Goal: Transaction & Acquisition: Purchase product/service

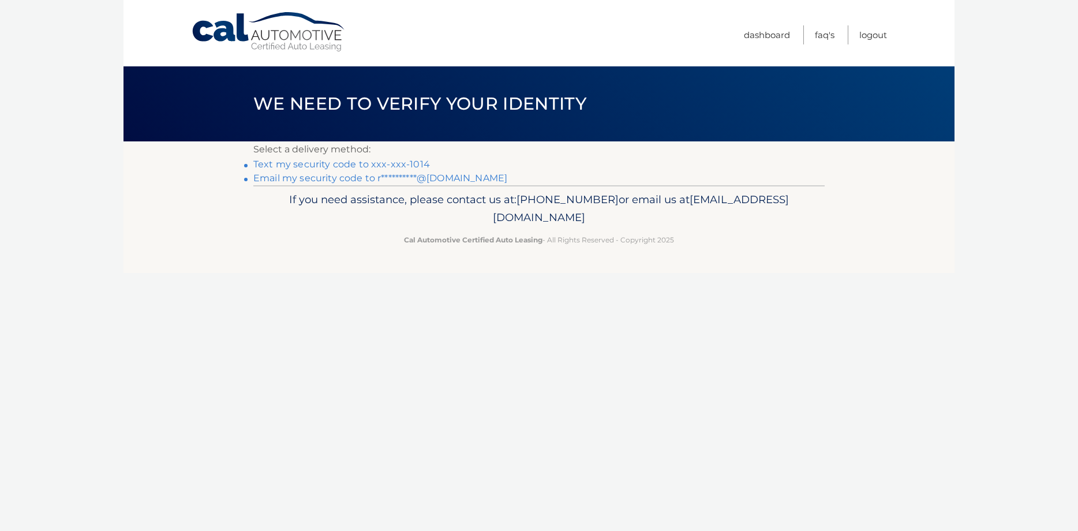
click at [318, 160] on link "Text my security code to xxx-xxx-1014" at bounding box center [341, 164] width 177 height 11
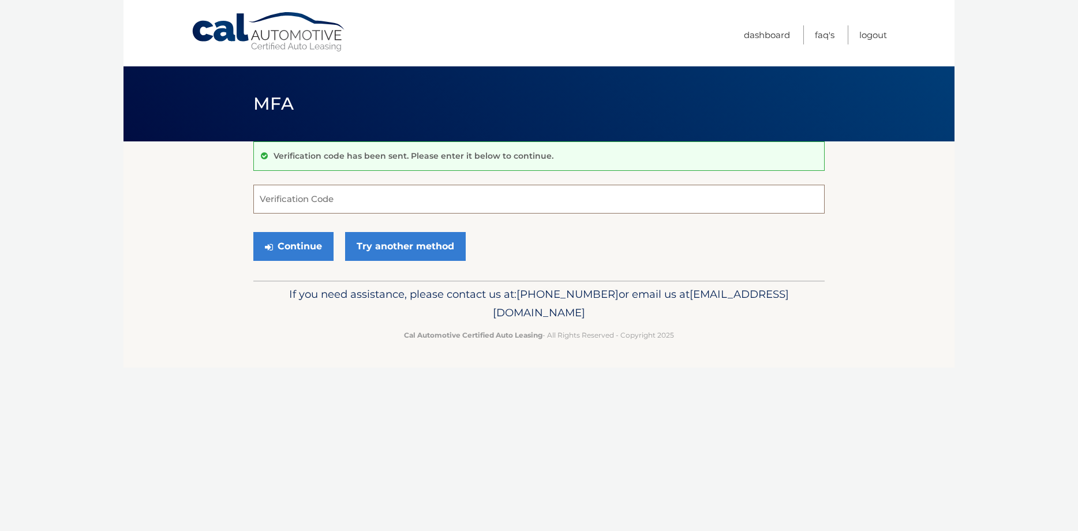
click at [398, 203] on input "Verification Code" at bounding box center [538, 199] width 571 height 29
type input "934582"
click at [289, 244] on button "Continue" at bounding box center [293, 246] width 80 height 29
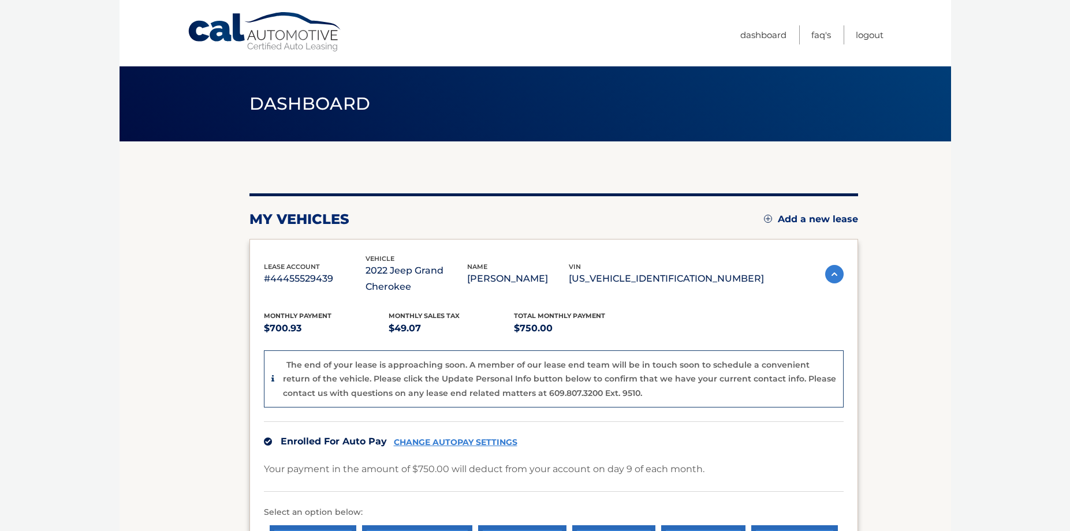
click at [1011, 237] on body "Cal Automotive Menu Dashboard FAQ's Logout" at bounding box center [535, 265] width 1070 height 531
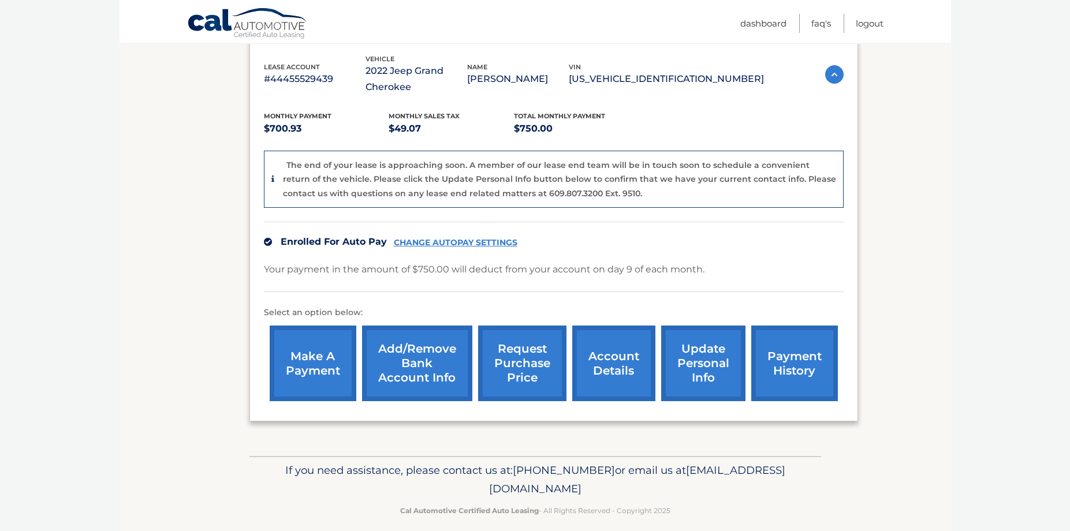
scroll to position [204, 0]
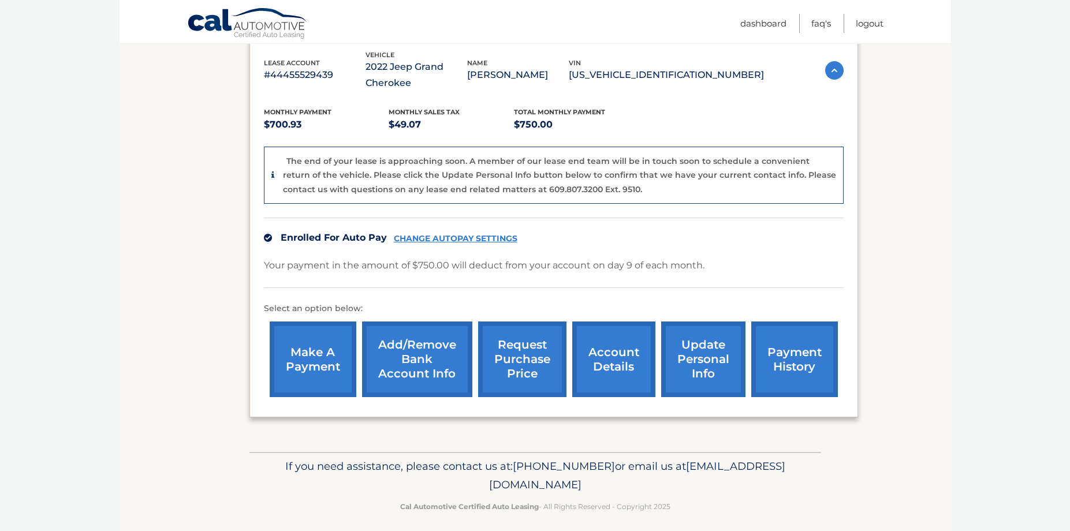
click at [245, 340] on section "my vehicles Add a new lease lease account #44455529439 vehicle 2022 Jeep Grand …" at bounding box center [534, 195] width 831 height 514
click at [313, 357] on link "make a payment" at bounding box center [313, 360] width 87 height 76
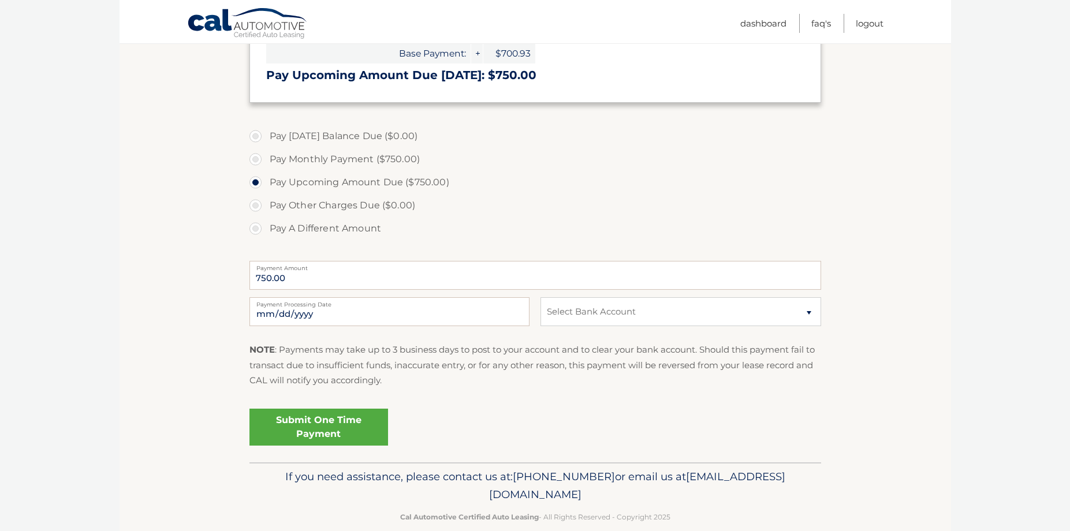
scroll to position [294, 0]
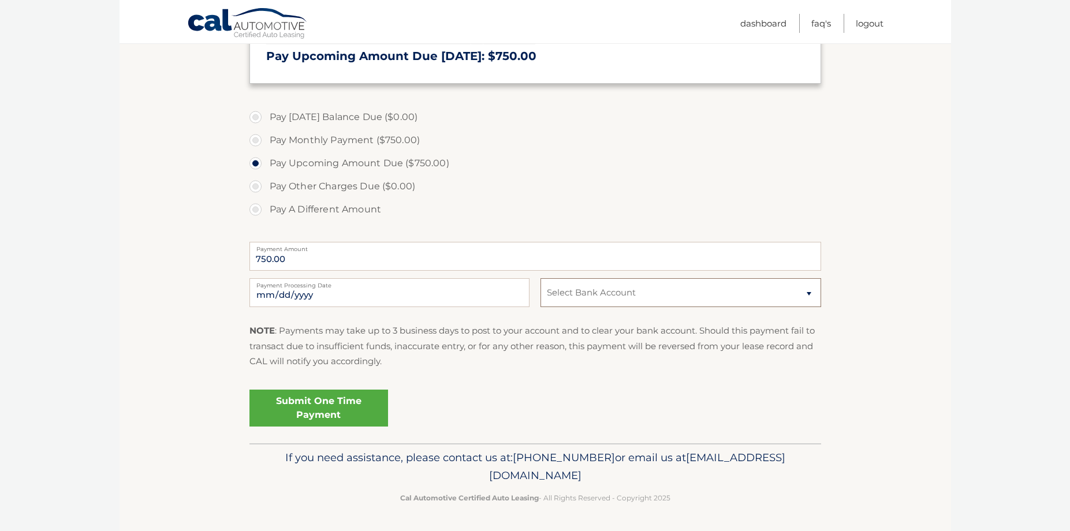
click at [722, 297] on select "Select Bank Account Checking WELLS FARGO BANK *****5978 Checking BANK OF AMERIC…" at bounding box center [680, 292] width 280 height 29
select select "YzY3ZWNlMWUtOGQ0NS00Y2MwLTk3ZmItNTc0NDE2MmQ2ZTE3"
click at [540, 278] on select "Select Bank Account Checking WELLS FARGO BANK *****5978 Checking BANK OF AMERIC…" at bounding box center [680, 292] width 280 height 29
click at [255, 139] on label "Pay Monthly Payment ($750.00)" at bounding box center [534, 140] width 571 height 23
click at [255, 139] on input "Pay Monthly Payment ($750.00)" at bounding box center [260, 138] width 12 height 18
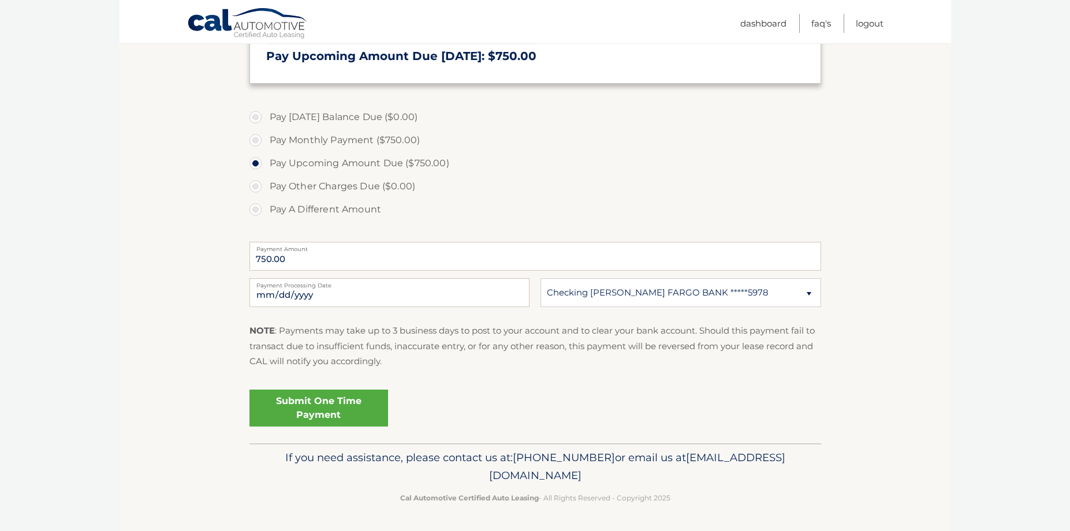
radio input "true"
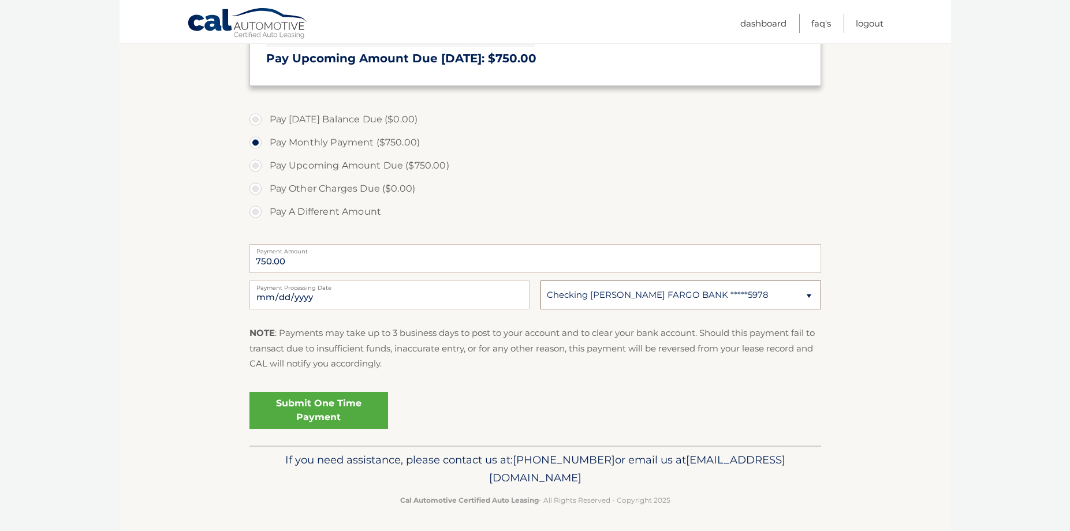
click at [777, 296] on select "Select Bank Account Checking WELLS FARGO BANK *****5978 Checking BANK OF AMERIC…" at bounding box center [680, 295] width 280 height 29
click at [540, 281] on select "Select Bank Account Checking WELLS FARGO BANK *****5978 Checking BANK OF AMERIC…" at bounding box center [680, 295] width 280 height 29
click at [473, 406] on div "Submit One Time Payment" at bounding box center [534, 408] width 571 height 42
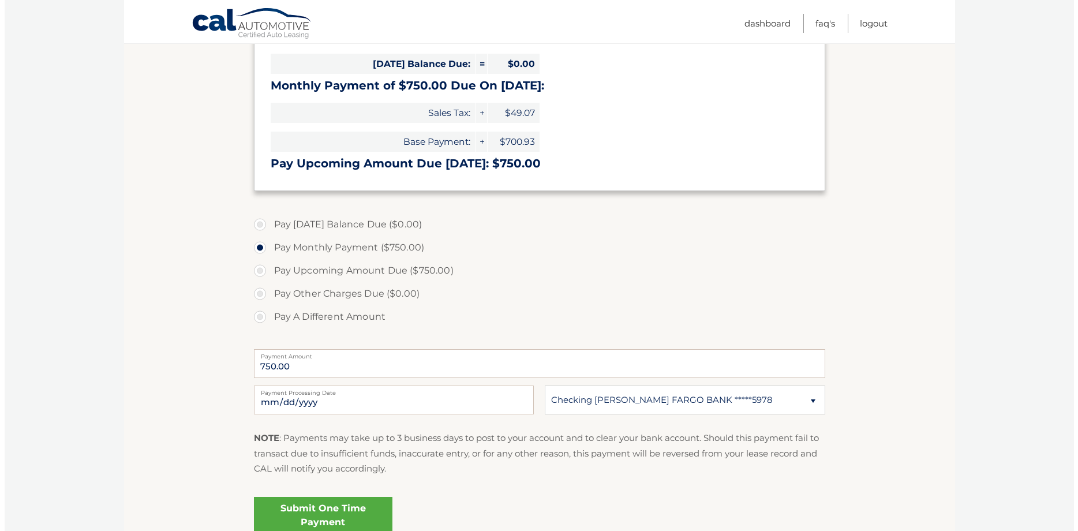
scroll to position [240, 0]
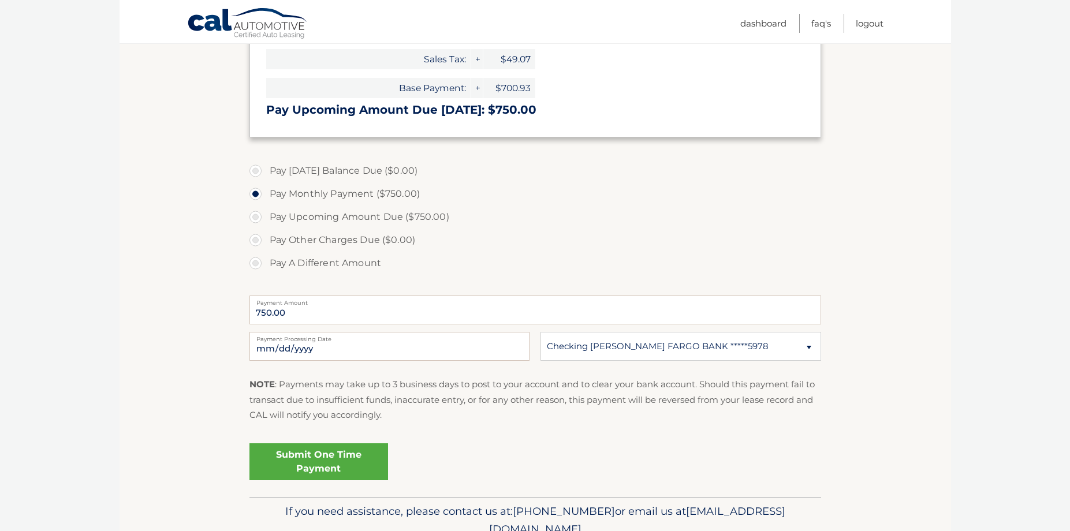
click at [328, 463] on link "Submit One Time Payment" at bounding box center [318, 461] width 139 height 37
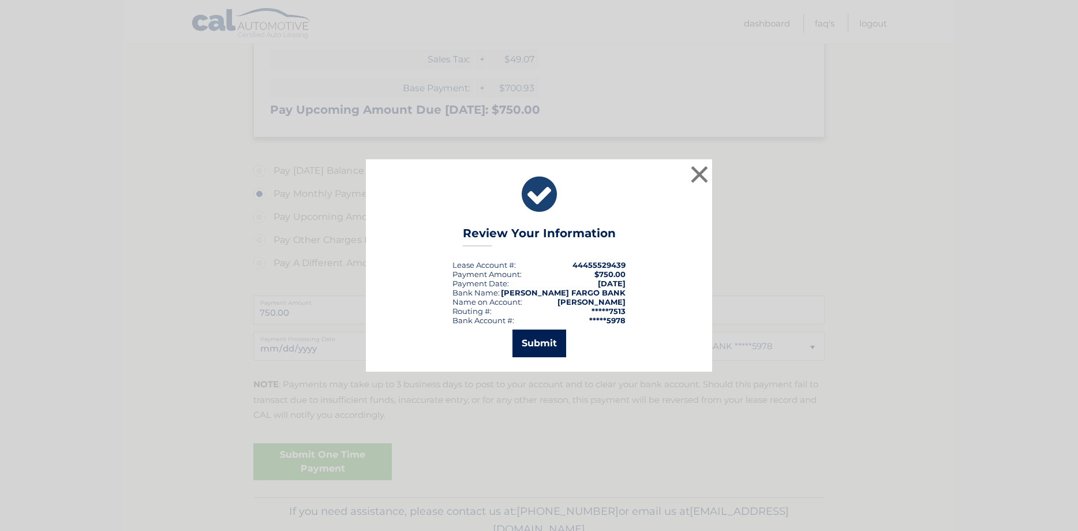
click at [537, 343] on button "Submit" at bounding box center [540, 344] width 54 height 28
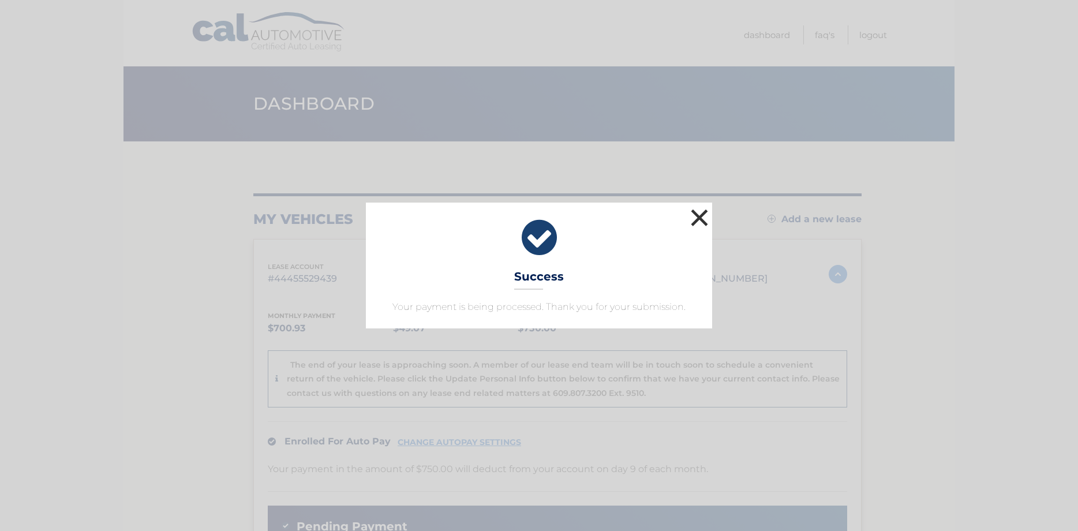
click at [693, 218] on button "×" at bounding box center [699, 217] width 23 height 23
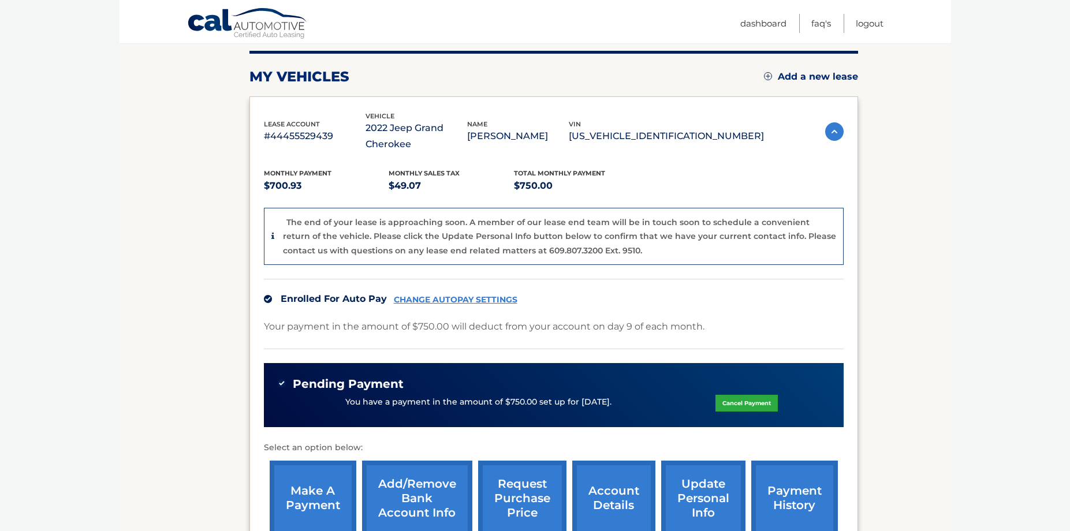
scroll to position [59, 0]
